Goal: Find specific page/section: Find specific page/section

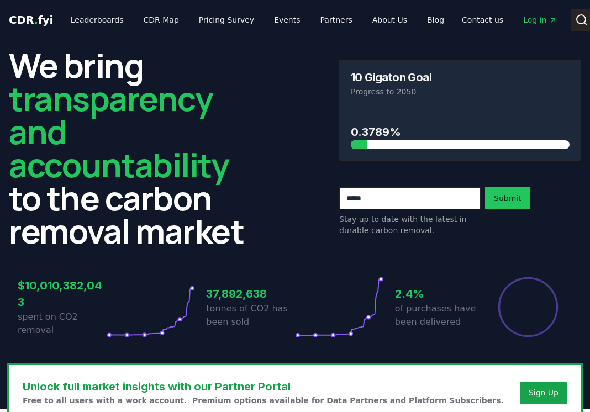
click at [575, 19] on icon at bounding box center [581, 19] width 13 height 13
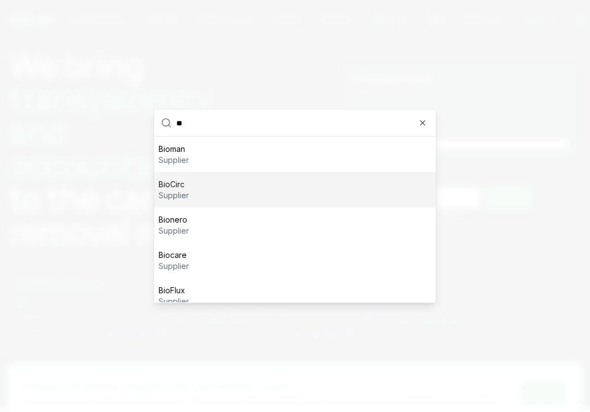
type input "**"
click at [367, 181] on div "BioCirc supplier" at bounding box center [295, 189] width 282 height 35
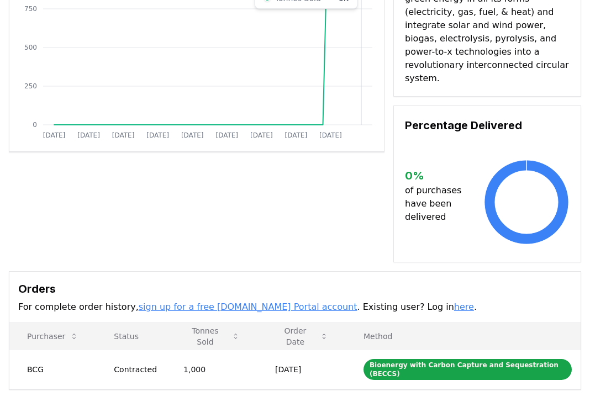
scroll to position [175, 0]
